Goal: Transaction & Acquisition: Purchase product/service

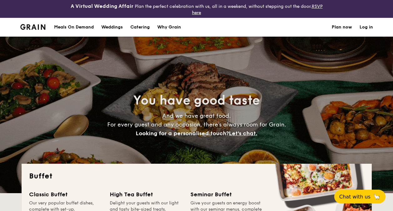
select select
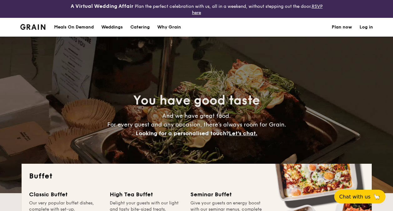
select select
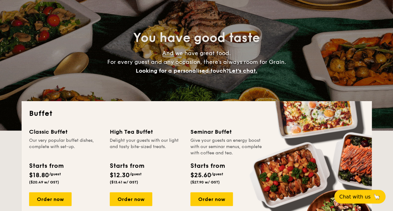
scroll to position [94, 0]
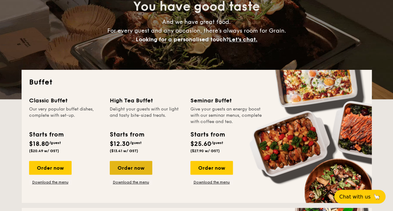
click at [133, 169] on div "Order now" at bounding box center [131, 168] width 42 height 14
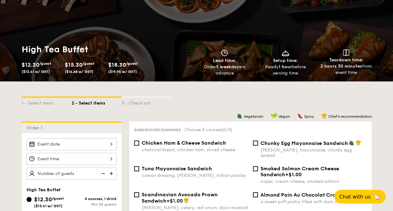
scroll to position [94, 0]
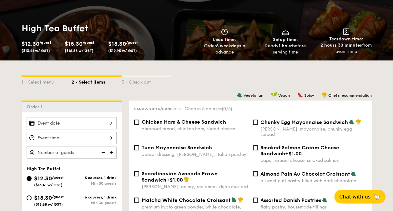
click at [69, 123] on div at bounding box center [72, 123] width 90 height 12
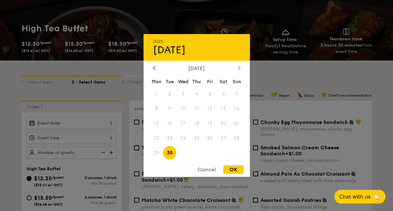
click at [239, 68] on icon at bounding box center [239, 68] width 2 height 4
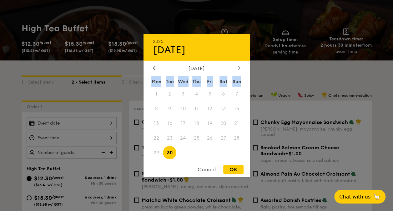
click at [239, 68] on icon at bounding box center [239, 68] width 2 height 4
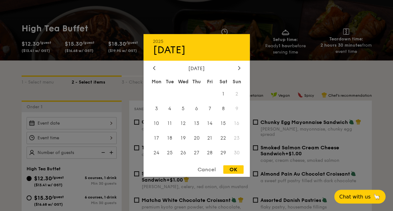
click at [151, 66] on div "[DATE]" at bounding box center [196, 68] width 106 height 6
click at [153, 66] on icon at bounding box center [154, 68] width 2 height 4
click at [212, 147] on span "31" at bounding box center [209, 152] width 13 height 13
click at [227, 168] on div "OK" at bounding box center [233, 169] width 20 height 8
type input "[DATE]"
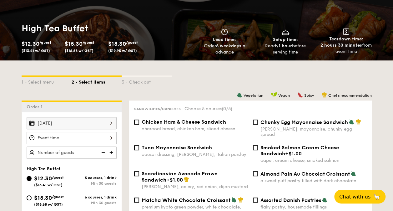
click at [50, 135] on div at bounding box center [72, 138] width 90 height 12
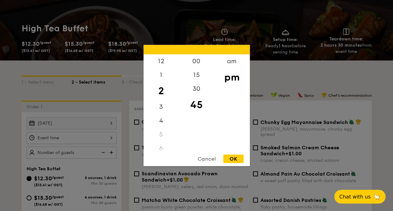
drag, startPoint x: 199, startPoint y: 110, endPoint x: 202, endPoint y: 119, distance: 9.4
click at [202, 119] on div "00 15 30 45" at bounding box center [196, 101] width 35 height 95
click at [197, 87] on div "30" at bounding box center [196, 91] width 35 height 18
click at [227, 79] on div "pm" at bounding box center [231, 77] width 35 height 18
click at [227, 157] on div "OK" at bounding box center [233, 158] width 20 height 8
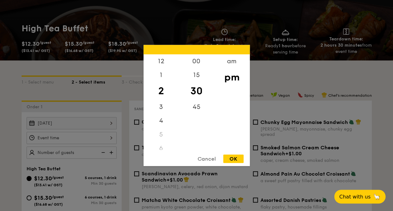
type input "2:30PM"
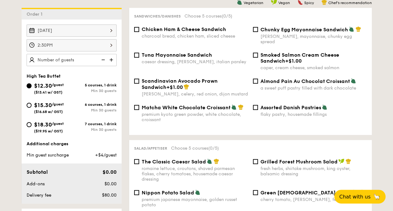
scroll to position [156, 0]
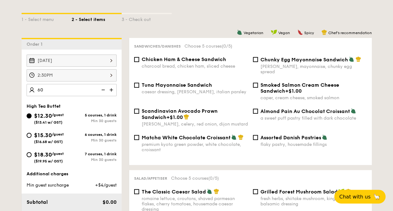
type input "60 guests"
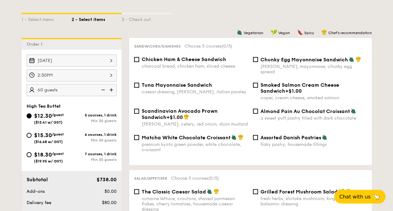
click at [79, 103] on div "High Tea Buffet" at bounding box center [72, 105] width 90 height 5
click at [29, 153] on input "$18.30 /guest ($19.95 w/ GST) 7 courses, 1 drink Min 30 guests" at bounding box center [29, 154] width 5 height 5
radio input "true"
click at [255, 59] on input "Chunky Egg Mayonnaise Sandwich dijon mustard, mayonnaise, chunky egg spread" at bounding box center [255, 59] width 5 height 5
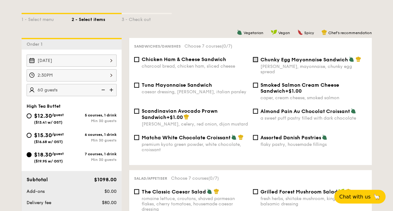
checkbox input "true"
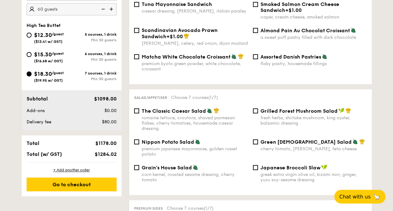
scroll to position [250, 0]
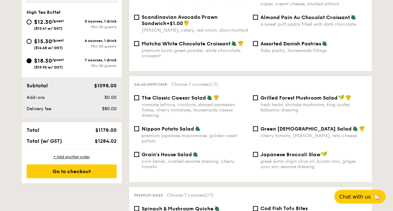
click at [147, 133] on div "premium japanese mayonnaise, golden russet potato" at bounding box center [195, 138] width 106 height 11
click at [139, 129] on input "Nippon Potato Salad premium japanese mayonnaise, golden russet potato" at bounding box center [136, 128] width 5 height 5
checkbox input "true"
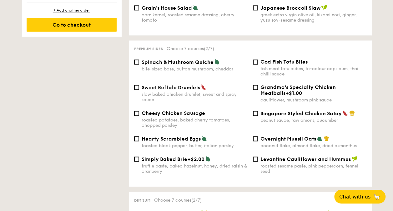
scroll to position [406, 0]
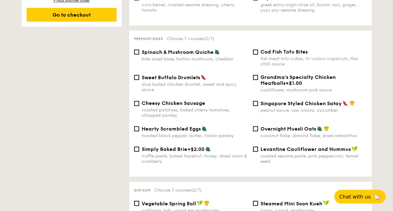
click at [144, 107] on div "roasted potatoes, baked cherry tomatoes, chopped parsley" at bounding box center [195, 112] width 106 height 11
click at [139, 106] on input "Cheesy Chicken Sausage roasted potatoes, baked cherry tomatoes, chopped parsley" at bounding box center [136, 103] width 5 height 5
checkbox input "true"
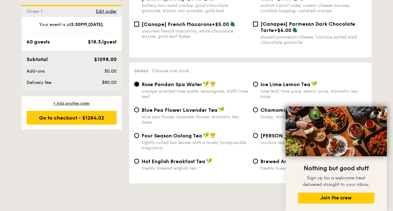
scroll to position [1031, 0]
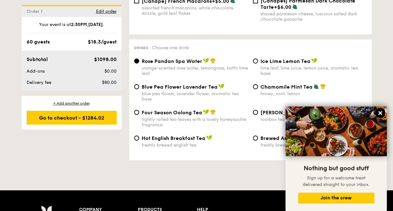
click at [375, 111] on button at bounding box center [380, 113] width 10 height 10
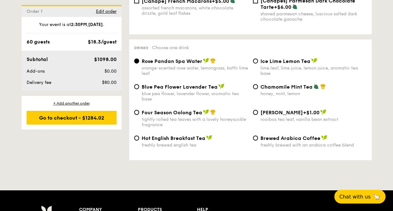
click at [270, 72] on div "lime leaf, lime juice, lemon juice, aromatic tea base" at bounding box center [313, 70] width 106 height 11
click at [258, 63] on input "Ice Lime Lemon Tea lime leaf, lime juice, lemon juice, aromatic tea base" at bounding box center [255, 60] width 5 height 5
radio input "true"
click at [207, 62] on div "Rose Pandan Spa Water orange-scented rose water, lemongrass, kaffir lime leaf" at bounding box center [195, 67] width 106 height 18
click at [139, 62] on input "Rose Pandan Spa Water orange-scented rose water, lemongrass, kaffir lime leaf" at bounding box center [136, 60] width 5 height 5
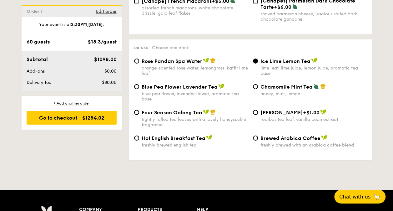
radio input "true"
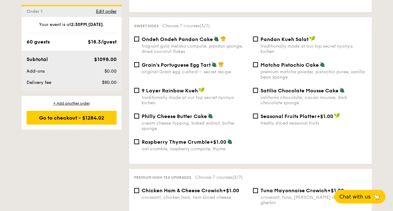
scroll to position [687, 0]
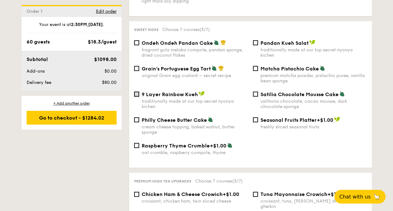
click at [137, 92] on input "9 Layer Rainbow Kueh traditionally made at our top secret nyonya kichen" at bounding box center [136, 94] width 5 height 5
checkbox input "true"
click at [132, 67] on div "Grain's Portuguese Egg Tart original Grain egg custard – secret recipe" at bounding box center [191, 71] width 119 height 13
click at [135, 70] on input "Grain's Portuguese Egg Tart original Grain egg custard – secret recipe" at bounding box center [136, 68] width 5 height 5
checkbox input "true"
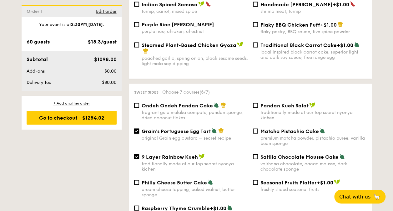
scroll to position [562, 0]
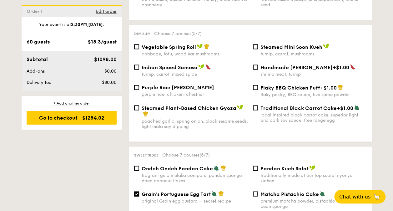
click at [170, 45] on span "Vegetable Spring Roll" at bounding box center [169, 47] width 54 height 6
click at [139, 45] on input "Vegetable Spring Roll cabbage, tofu, wood ear mushrooms" at bounding box center [136, 46] width 5 height 5
checkbox input "true"
click at [177, 69] on div "Indian Spiced Samosa turnip, carrot, mixed spice" at bounding box center [195, 70] width 106 height 13
click at [139, 69] on input "Indian Spiced Samosa turnip, carrot, mixed spice" at bounding box center [136, 66] width 5 height 5
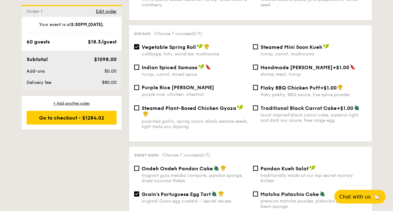
checkbox input "true"
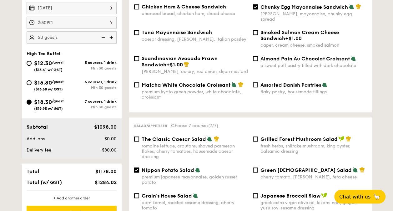
scroll to position [219, 0]
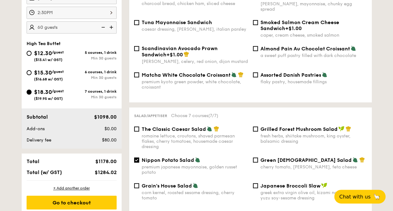
click at [29, 77] on div "$15.30 /guest ($16.68 w/ GST)" at bounding box center [49, 74] width 45 height 13
click at [29, 75] on input "$15.30 /guest ($16.68 w/ GST) 6 courses, 1 drink Min 30 guests" at bounding box center [29, 72] width 5 height 5
radio input "true"
checkbox input "false"
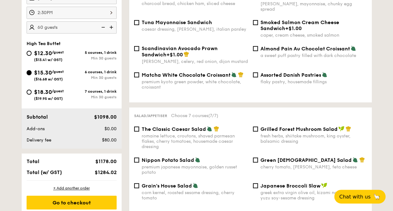
checkbox input "false"
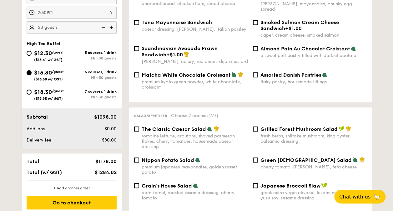
radio input "true"
click at [29, 92] on input "$18.30 /guest ($19.95 w/ GST) 7 courses, 1 drink Min 30 guests" at bounding box center [29, 91] width 5 height 5
radio input "true"
click at [28, 52] on input "$12.30 /guest ($13.41 w/ GST) 5 courses, 1 drink Min 30 guests" at bounding box center [29, 53] width 5 height 5
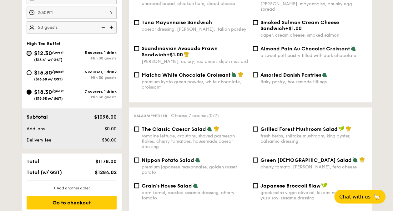
radio input "true"
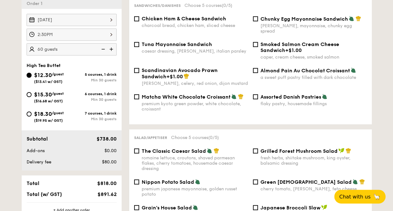
scroll to position [187, 0]
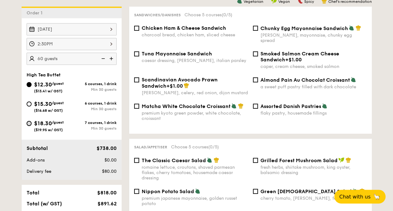
click at [29, 124] on input "$18.30 /guest ($19.95 w/ GST) 7 courses, 1 drink Min 30 guests" at bounding box center [29, 123] width 5 height 5
radio input "true"
click at [32, 102] on div "$15.30 /guest ($16.68 w/ GST)" at bounding box center [49, 105] width 45 height 13
click at [32, 102] on input "$15.30 /guest ($16.68 w/ GST) 6 courses, 1 drink Min 30 guests" at bounding box center [29, 103] width 5 height 5
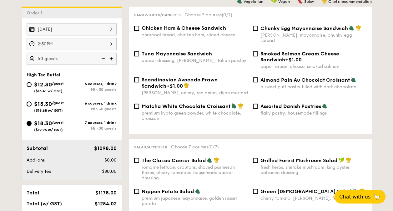
radio input "true"
click at [252, 33] on div "Chunky Egg Mayonnaise Sandwich dijon mustard, mayonnaise, chunky egg spread" at bounding box center [309, 34] width 119 height 18
click at [260, 30] on div "Chunky Egg Mayonnaise Sandwich dijon mustard, mayonnaise, chunky egg spread" at bounding box center [309, 34] width 119 height 18
click at [254, 29] on input "Chunky Egg Mayonnaise Sandwich dijon mustard, mayonnaise, chunky egg spread" at bounding box center [255, 28] width 5 height 5
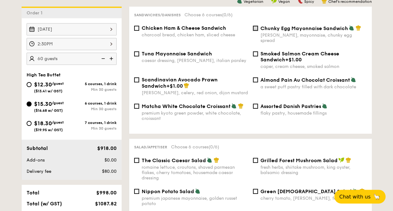
checkbox input "true"
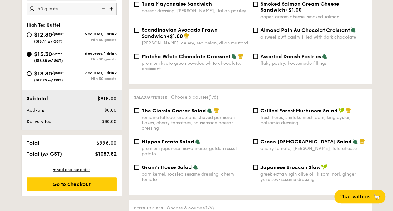
scroll to position [250, 0]
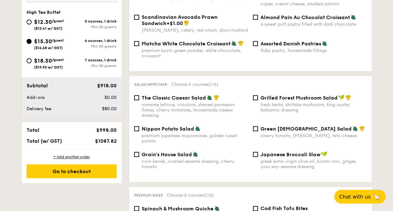
click at [158, 126] on span "Nippon Potato Salad" at bounding box center [168, 129] width 52 height 6
click at [139, 126] on input "Nippon Potato Salad premium japanese mayonnaise, golden russet potato" at bounding box center [136, 128] width 5 height 5
checkbox input "true"
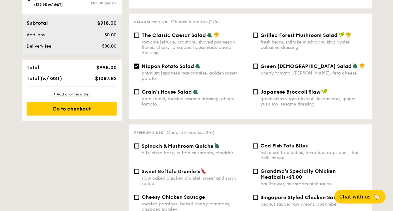
scroll to position [344, 0]
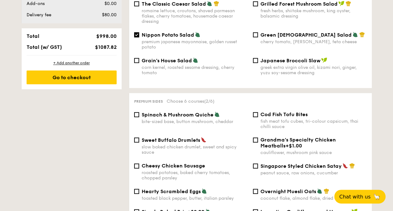
click at [158, 119] on div "bite-sized base, button mushroom, cheddar" at bounding box center [195, 121] width 106 height 5
click at [139, 116] on input "Spinach & Mushroom Quiche bite-sized base, button mushroom, cheddar" at bounding box center [136, 114] width 5 height 5
checkbox input "true"
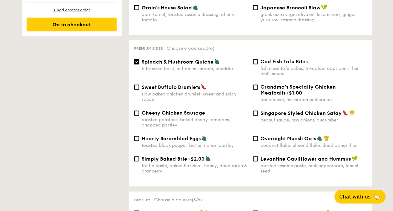
scroll to position [406, 0]
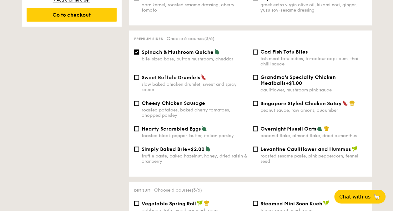
click at [189, 107] on div "roasted potatoes, baked cherry tomatoes, chopped parsley" at bounding box center [195, 112] width 106 height 11
click at [139, 106] on input "Cheesy Chicken Sausage roasted potatoes, baked cherry tomatoes, chopped parsley" at bounding box center [136, 103] width 5 height 5
checkbox input "true"
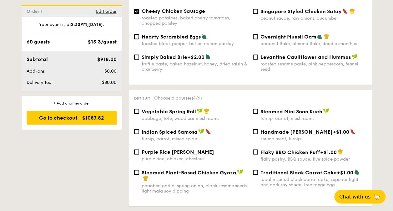
scroll to position [500, 0]
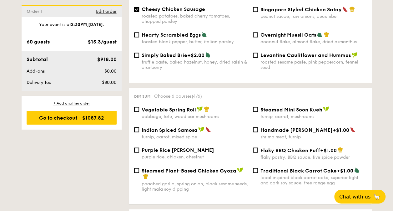
click at [186, 127] on span "Indian Spiced Samosa" at bounding box center [170, 130] width 56 height 6
click at [139, 127] on input "Indian Spiced Samosa turnip, carrot, mixed spice" at bounding box center [136, 129] width 5 height 5
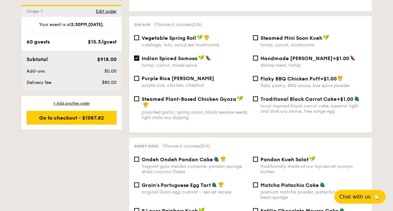
scroll to position [562, 0]
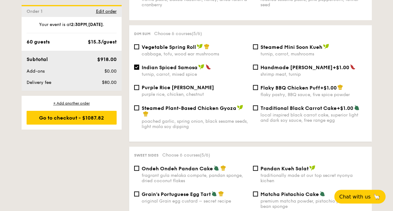
click at [168, 65] on span "Indian Spiced Samosa" at bounding box center [170, 67] width 56 height 6
click at [139, 65] on input "Indian Spiced Samosa turnip, carrot, mixed spice" at bounding box center [136, 66] width 5 height 5
checkbox input "false"
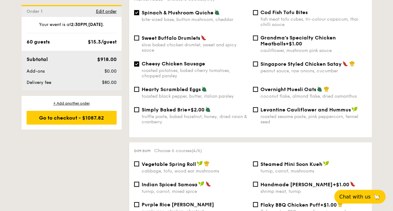
scroll to position [437, 0]
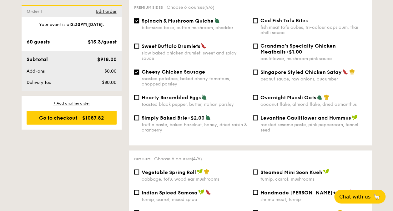
click at [178, 76] on div "roasted potatoes, baked cherry tomatoes, chopped parsley" at bounding box center [195, 81] width 106 height 11
click at [139, 74] on input "Cheesy Chicken Sausage roasted potatoes, baked cherry tomatoes, chopped parsley" at bounding box center [136, 71] width 5 height 5
checkbox input "false"
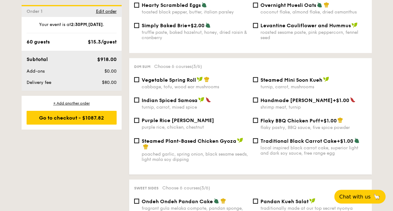
scroll to position [531, 0]
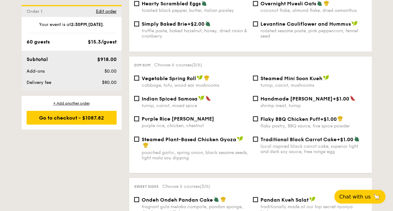
click at [178, 76] on span "Vegetable Spring Roll" at bounding box center [169, 78] width 54 height 6
click at [139, 76] on input "Vegetable Spring Roll cabbage, tofu, wood ear mushrooms" at bounding box center [136, 77] width 5 height 5
checkbox input "true"
click at [175, 102] on div "turnip, carrot, mixed spice" at bounding box center [195, 104] width 106 height 5
click at [139, 101] on input "Indian Spiced Samosa turnip, carrot, mixed spice" at bounding box center [136, 98] width 5 height 5
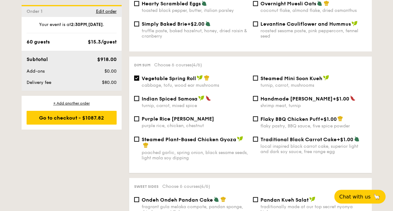
checkbox input "true"
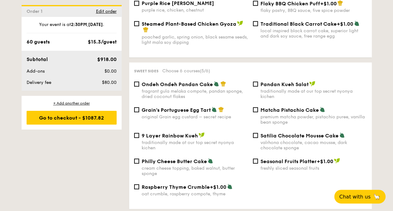
scroll to position [656, 0]
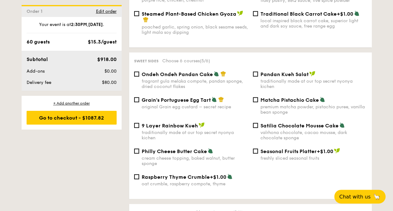
click at [170, 83] on div "fragrant gula melaka compote, pandan sponge, dried coconut flakes" at bounding box center [195, 83] width 106 height 11
click at [139, 77] on input "Ondeh Ondeh Pandan Cake fragrant [PERSON_NAME] melaka compote, pandan sponge, d…" at bounding box center [136, 74] width 5 height 5
checkbox input "true"
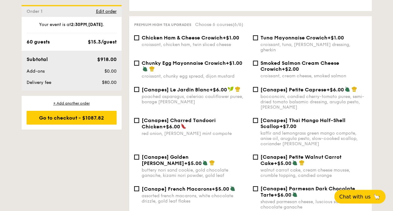
scroll to position [781, 0]
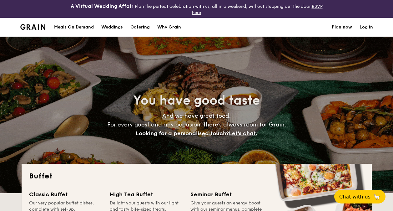
select select
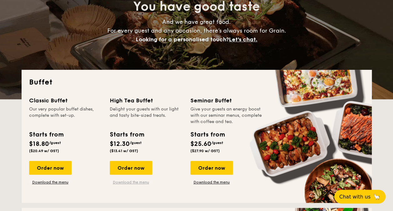
click at [119, 181] on link "Download the menu" at bounding box center [131, 181] width 42 height 5
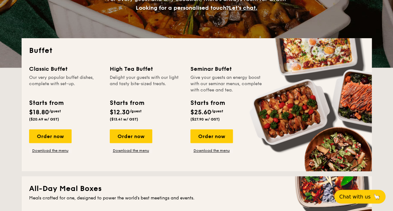
scroll to position [156, 0]
